Goal: Navigation & Orientation: Understand site structure

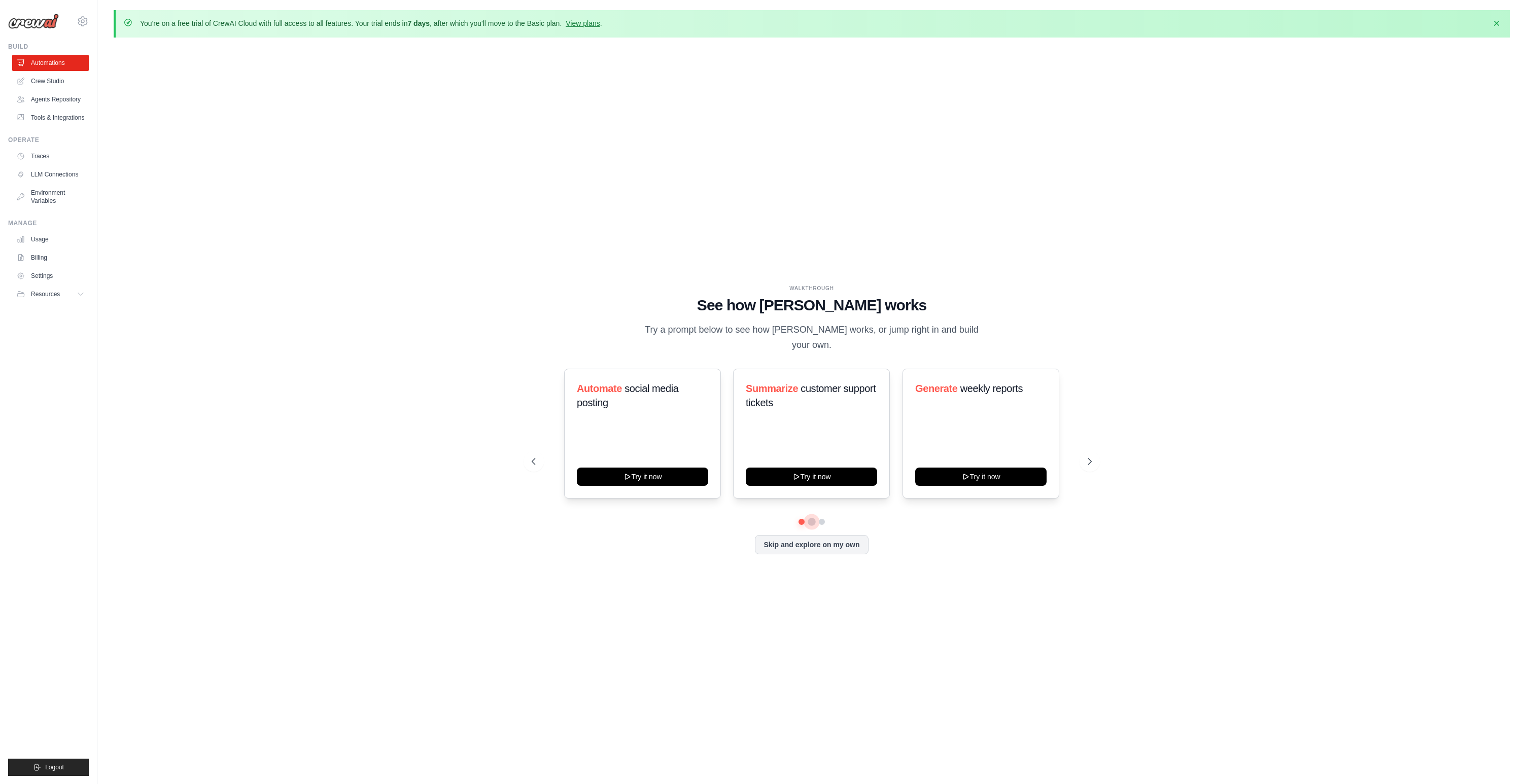
click at [814, 518] on button at bounding box center [812, 521] width 8 height 8
click at [822, 518] on button at bounding box center [822, 521] width 8 height 8
click at [822, 518] on button at bounding box center [822, 521] width 7 height 7
click at [1088, 456] on icon at bounding box center [1091, 461] width 10 height 10
click at [824, 518] on button at bounding box center [822, 521] width 7 height 7
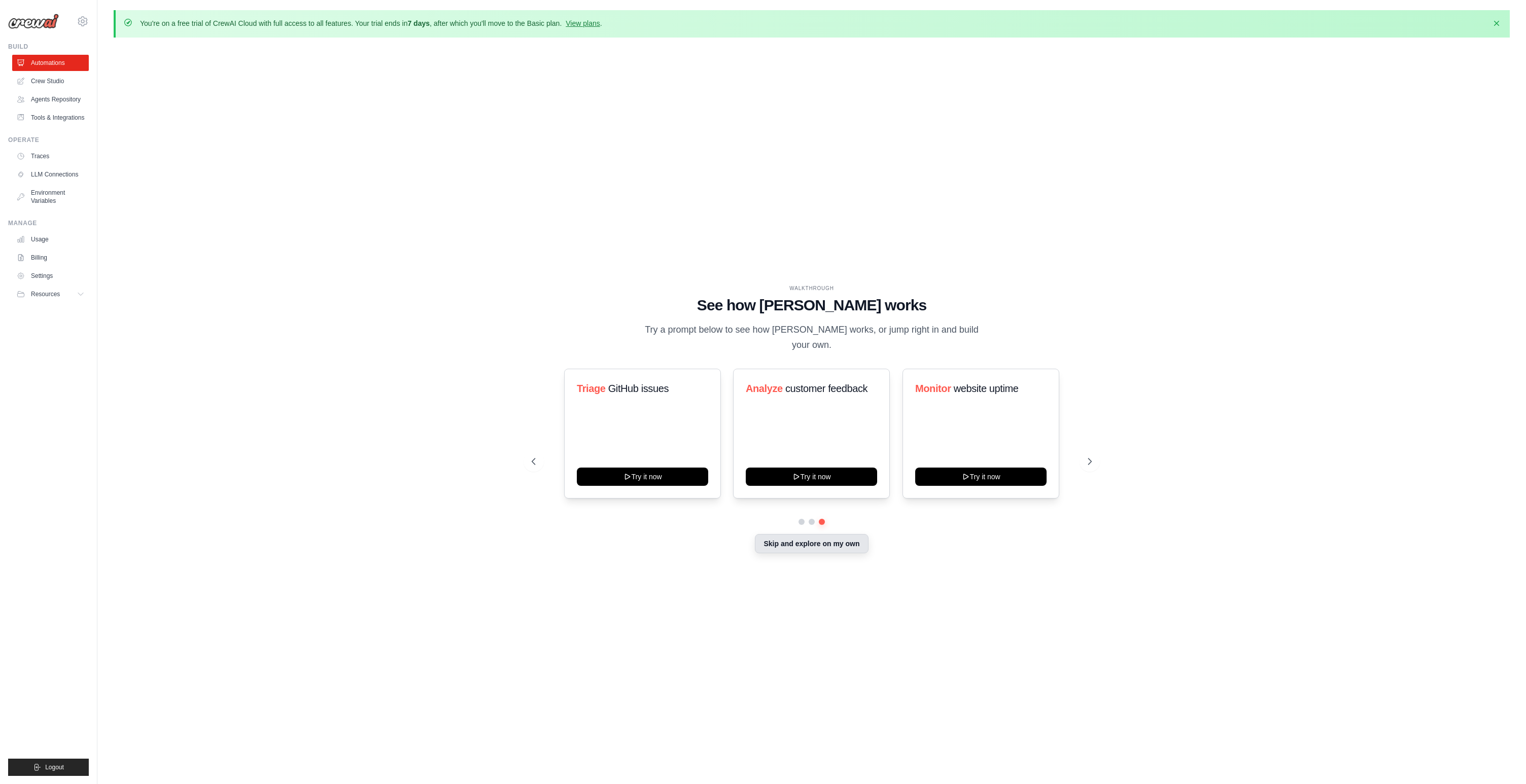
click at [779, 541] on button "Skip and explore on my own" at bounding box center [811, 543] width 113 height 20
